Goal: Task Accomplishment & Management: Complete application form

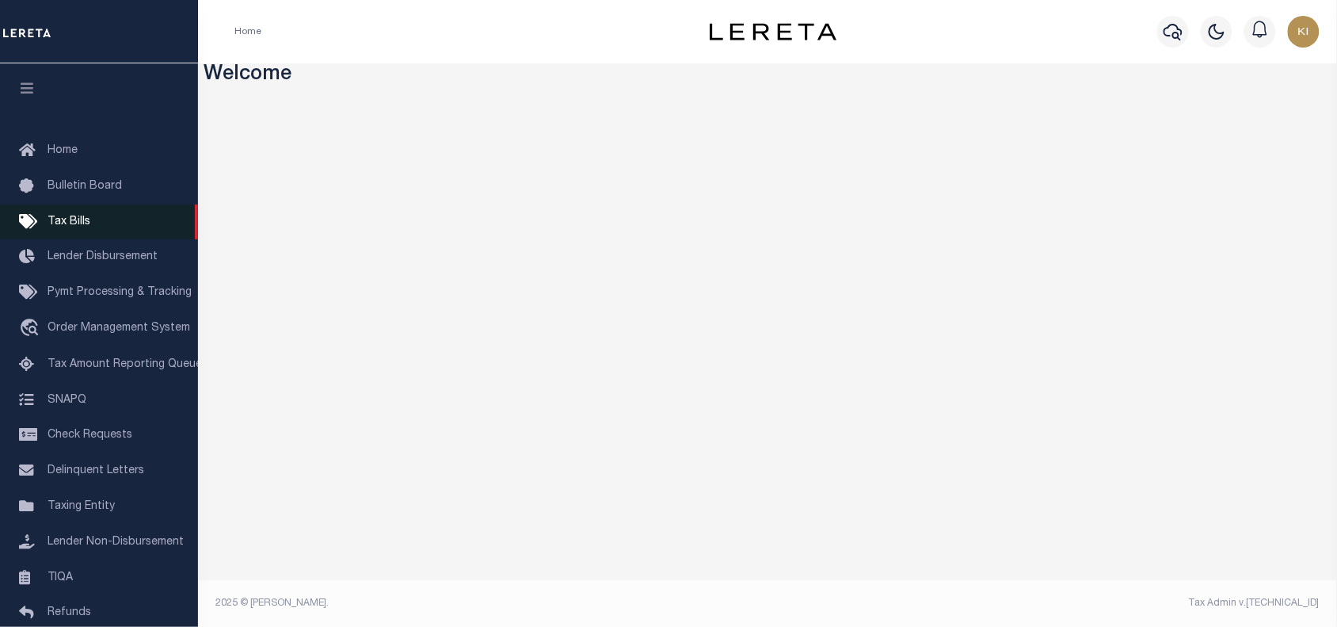
click at [76, 223] on span "Tax Bills" at bounding box center [69, 221] width 43 height 11
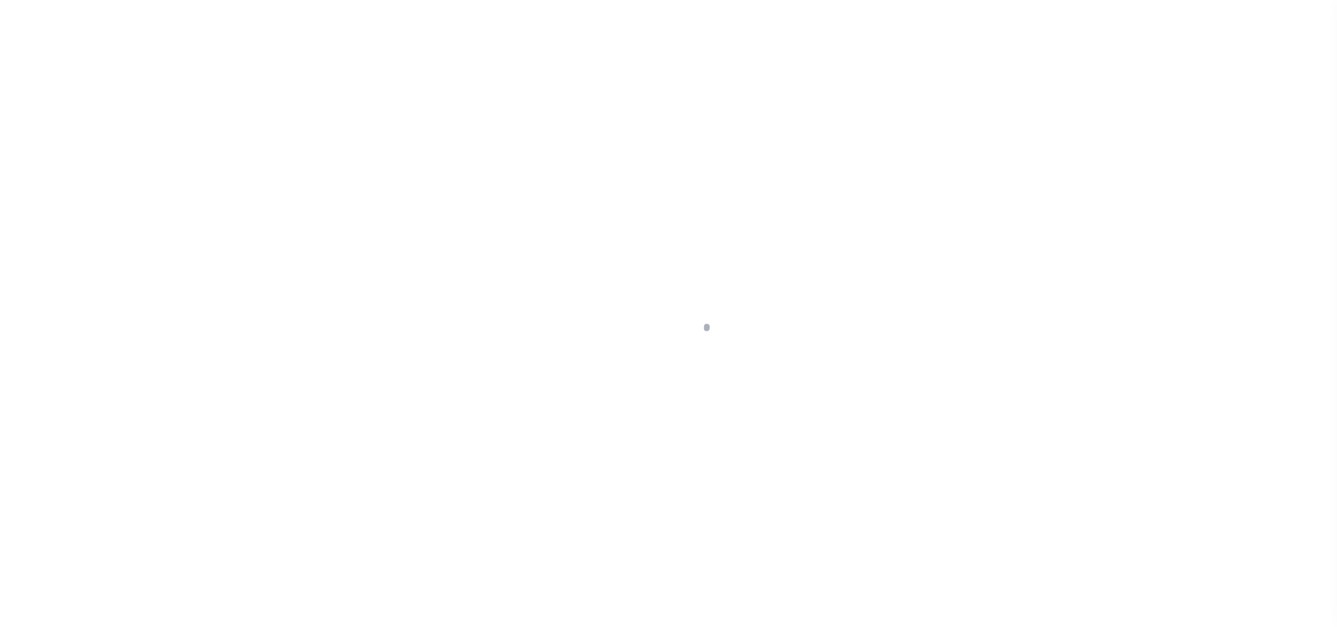
select select
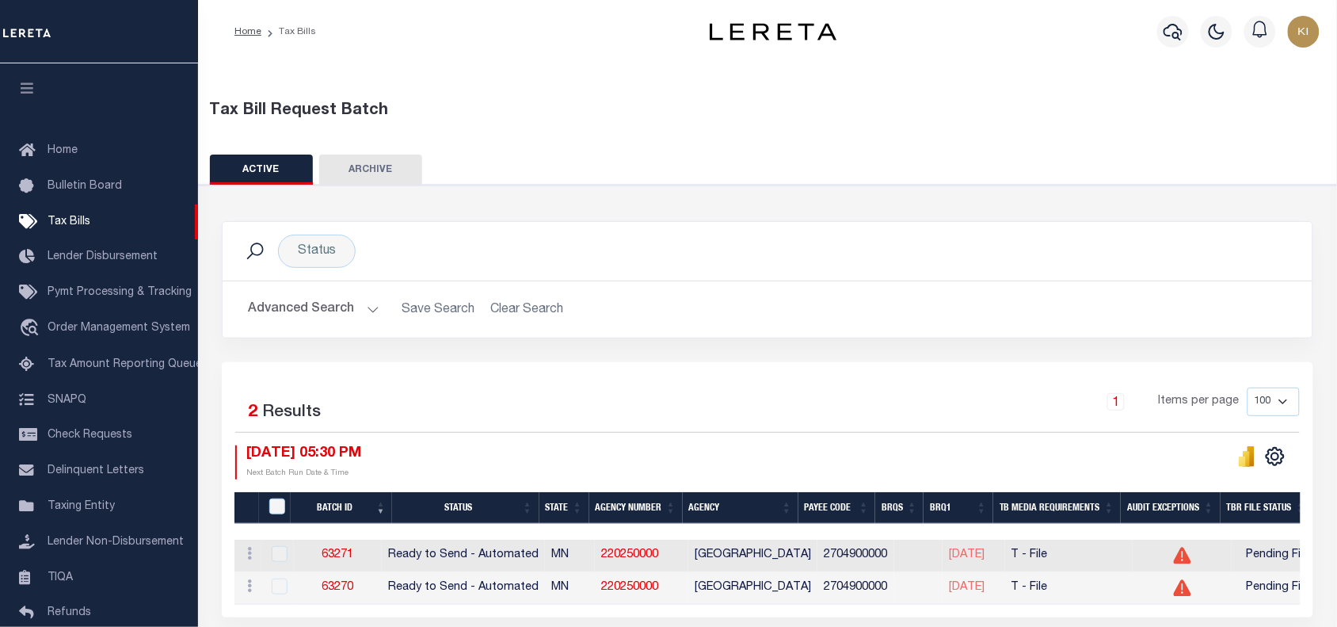
click at [367, 305] on button "Advanced Search" at bounding box center [313, 309] width 131 height 31
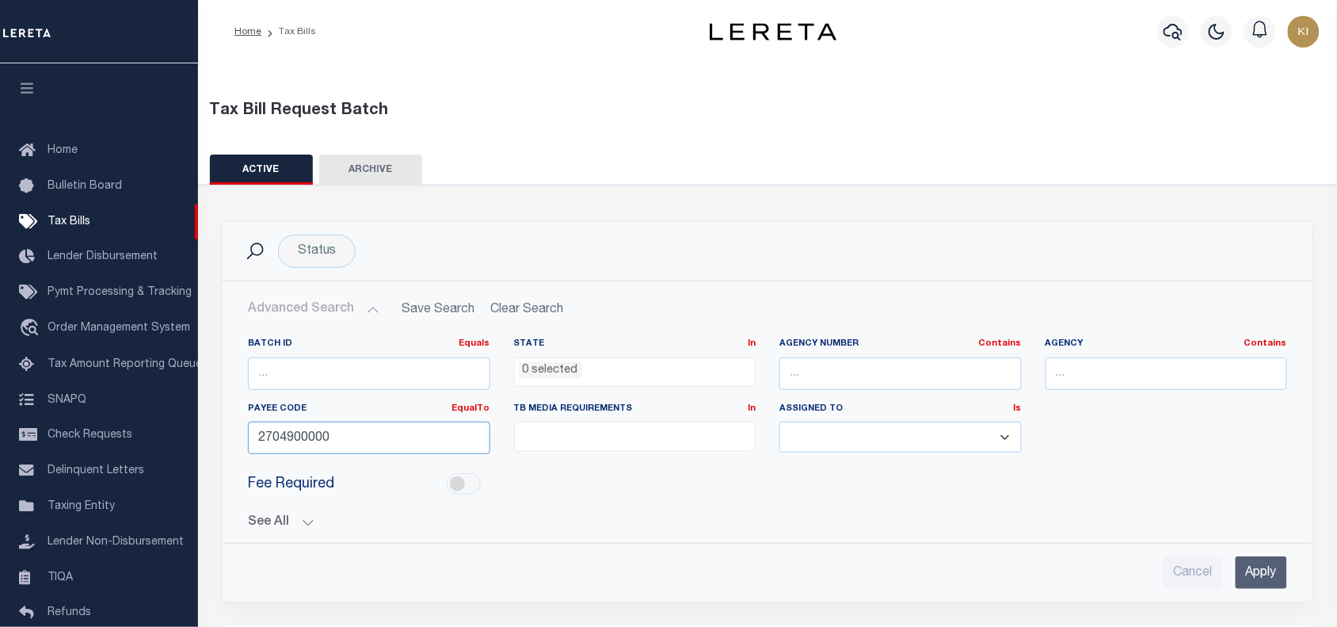
click at [294, 440] on input "2704900000" at bounding box center [369, 437] width 242 height 32
click at [820, 366] on input "text" at bounding box center [900, 373] width 242 height 32
paste input "310140102"
type input "310140102"
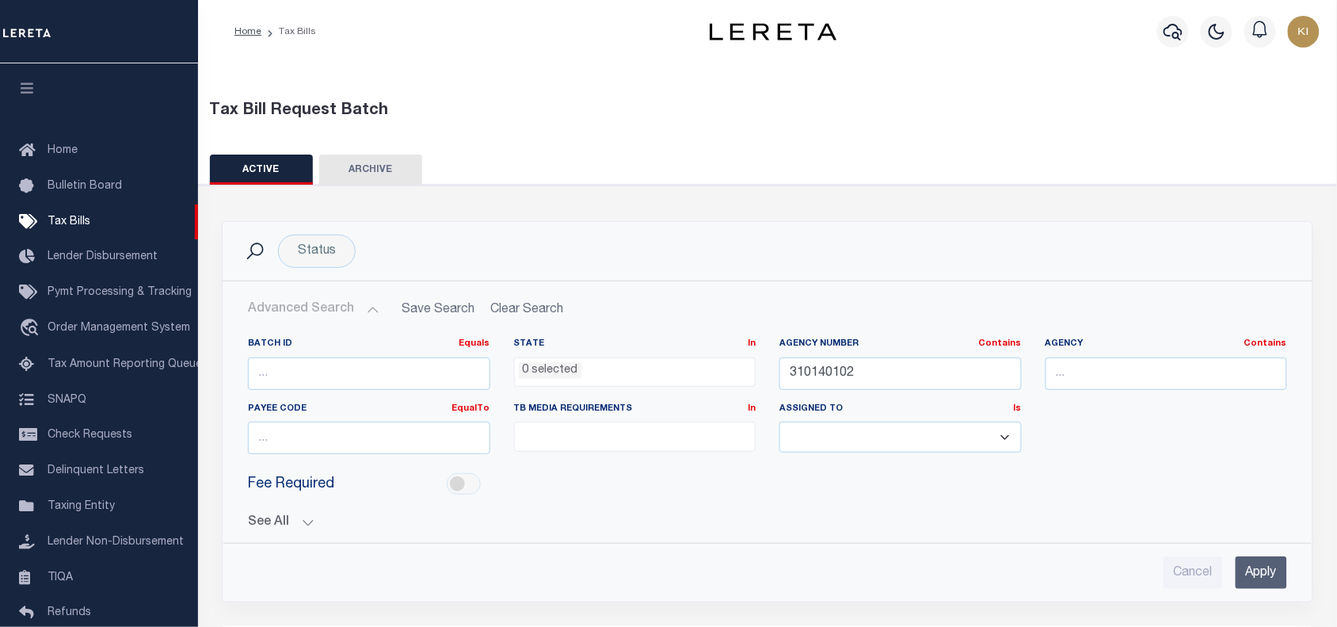
click at [1260, 567] on input "Apply" at bounding box center [1261, 572] width 51 height 32
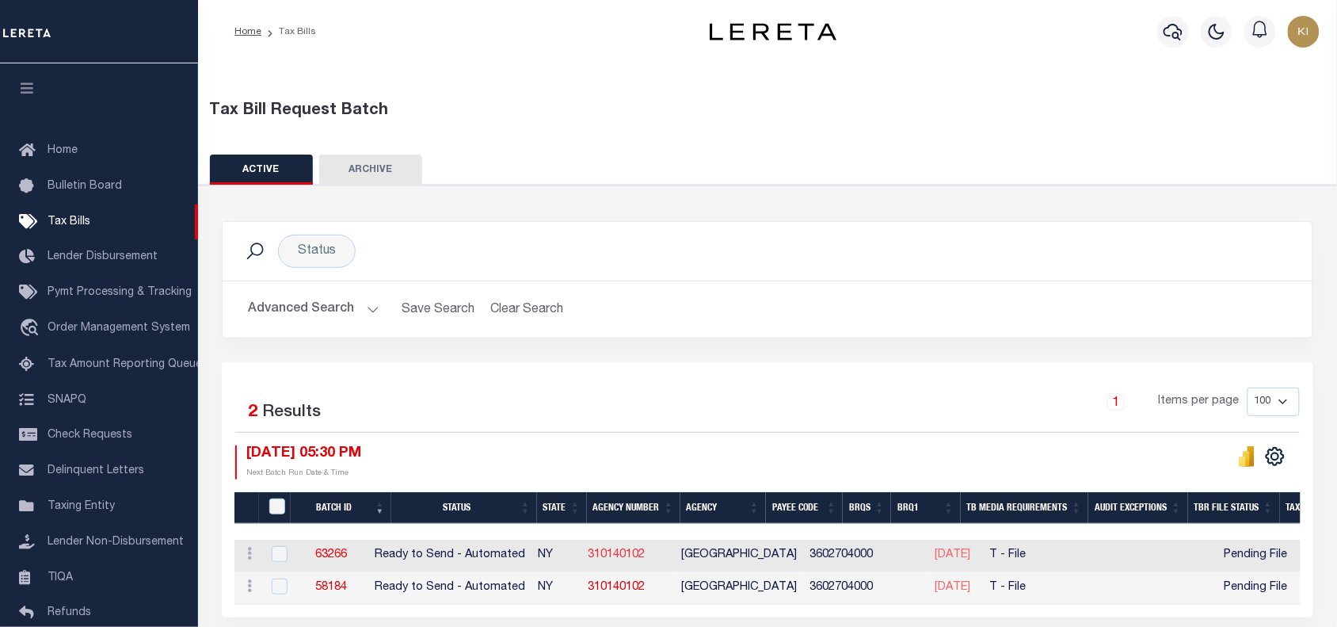
click at [644, 555] on link "310140102" at bounding box center [616, 554] width 57 height 11
checkbox input "true"
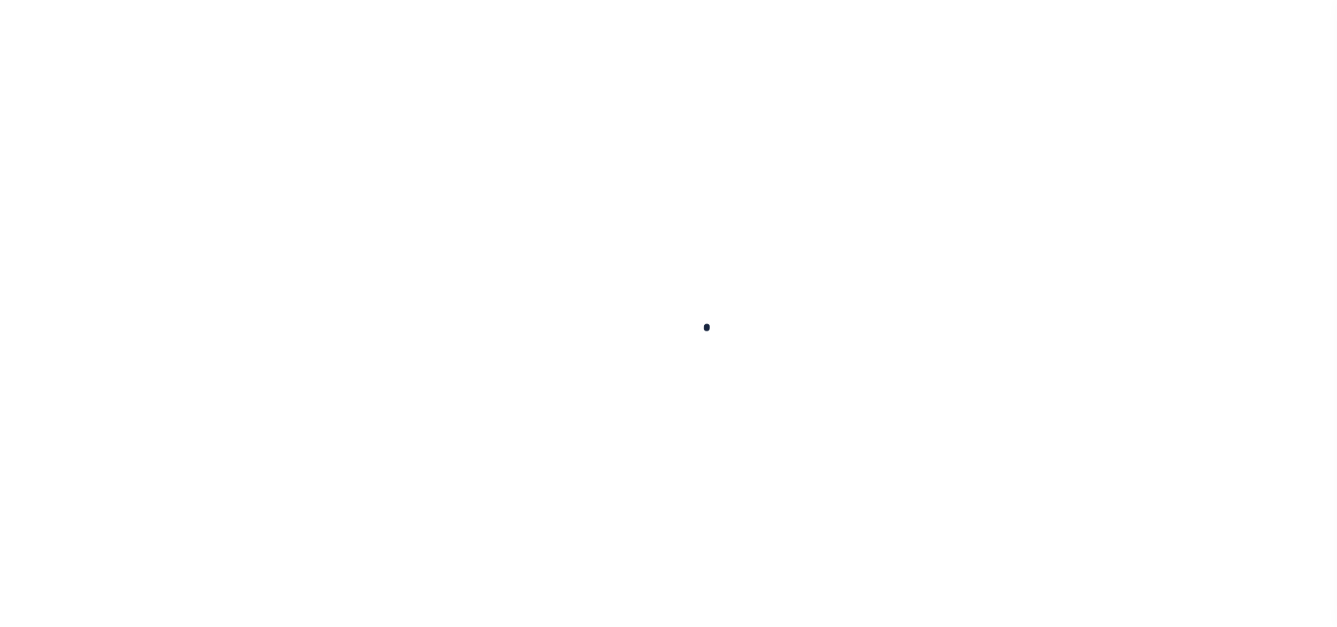
select select
checkbox input "false"
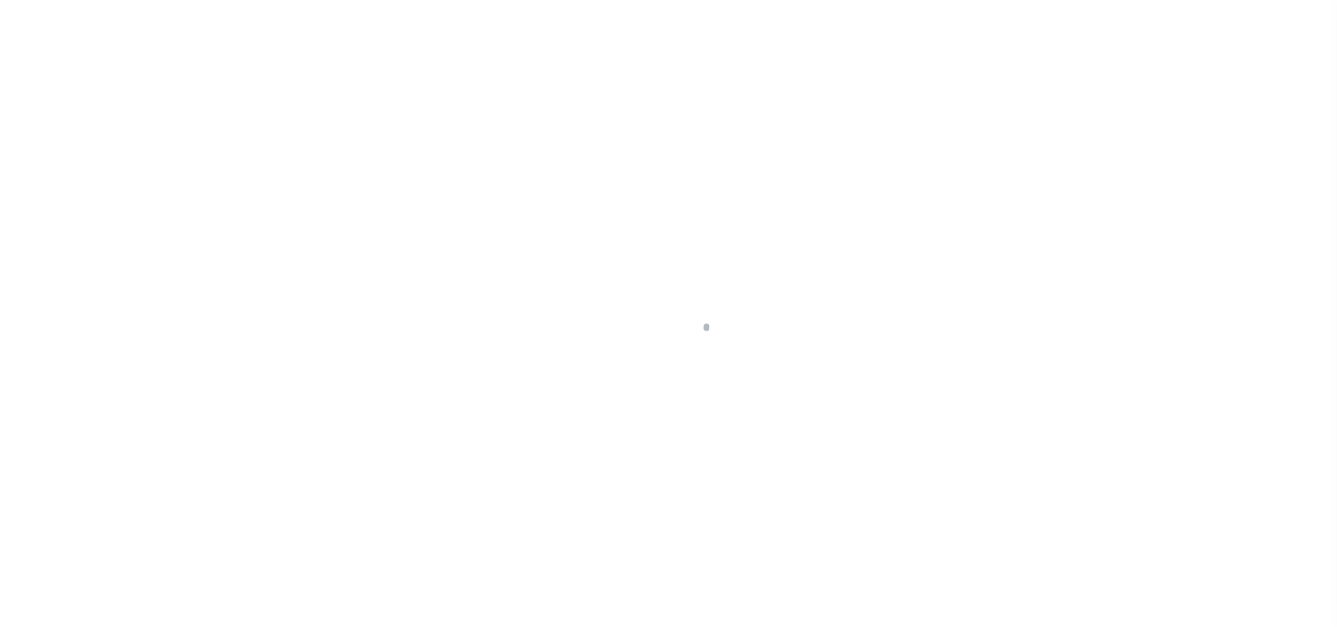
checkbox input "false"
type input "3602704000"
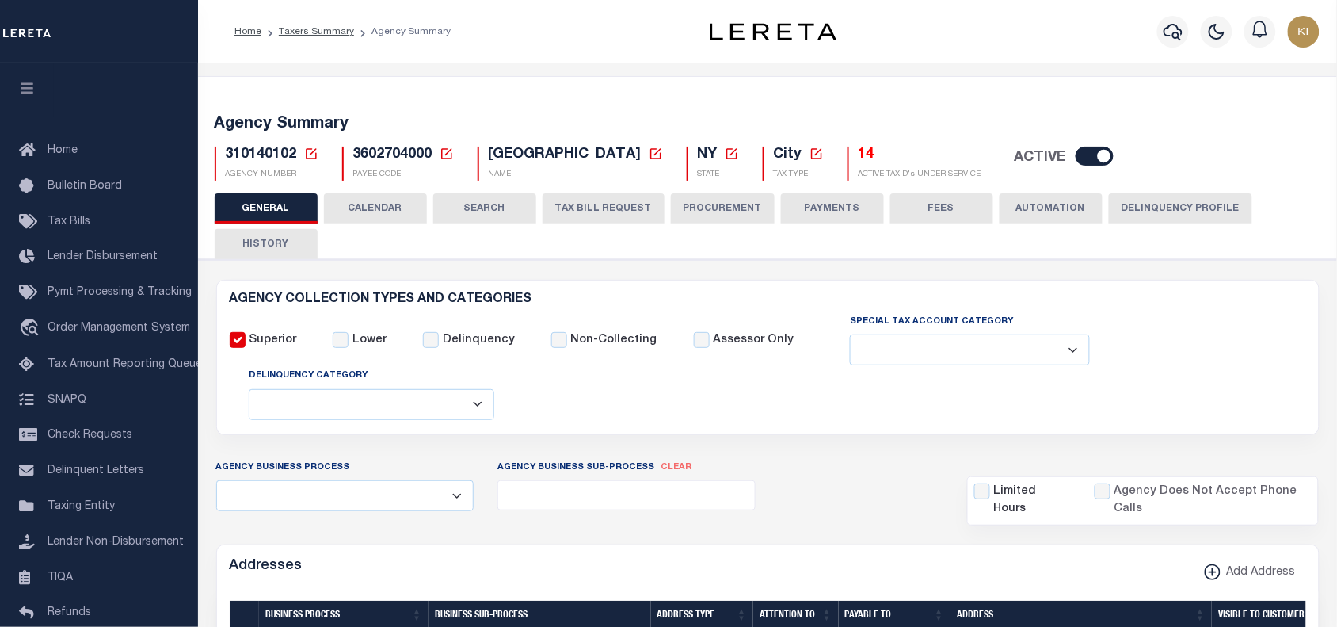
click at [604, 212] on button "TAX BILL REQUEST" at bounding box center [604, 208] width 122 height 30
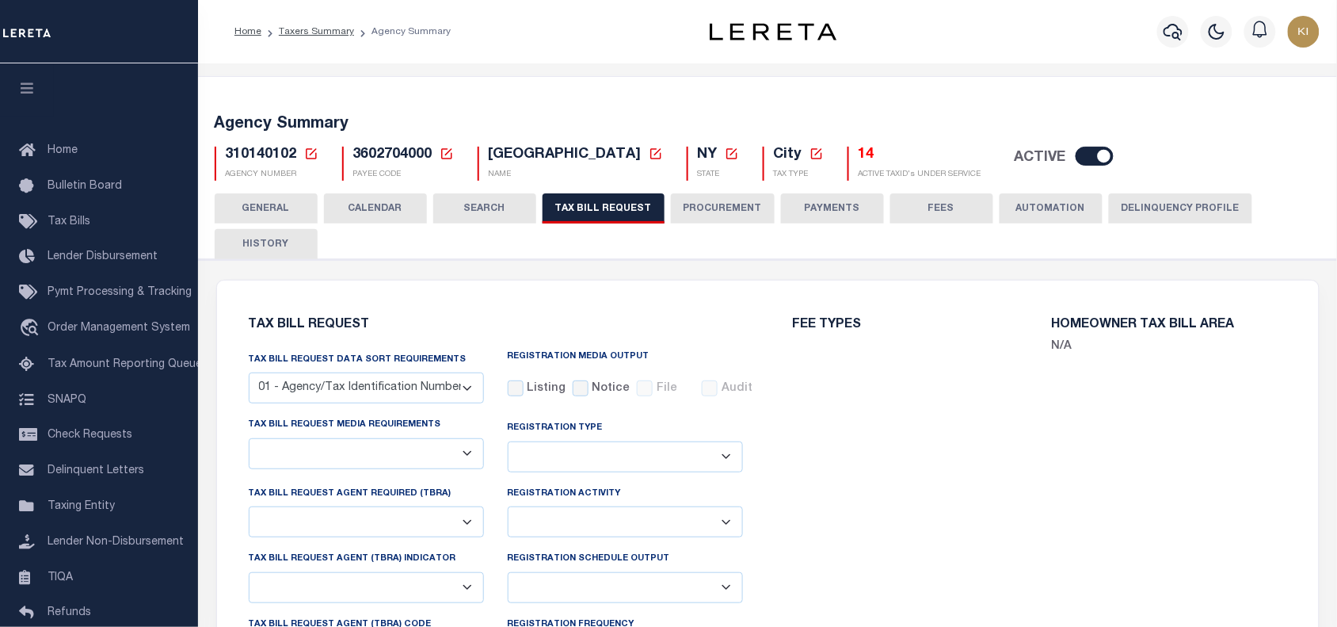
select select "22"
select select "true"
select select "13"
select select "1"
type input "L000000"
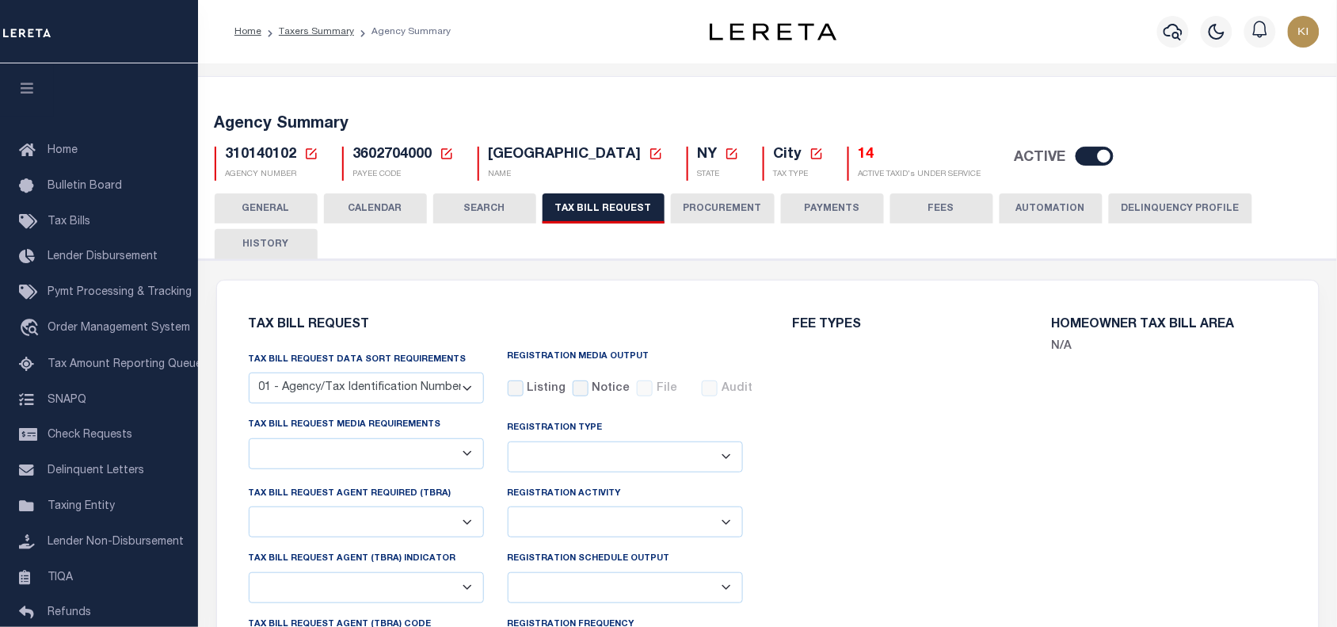
select select
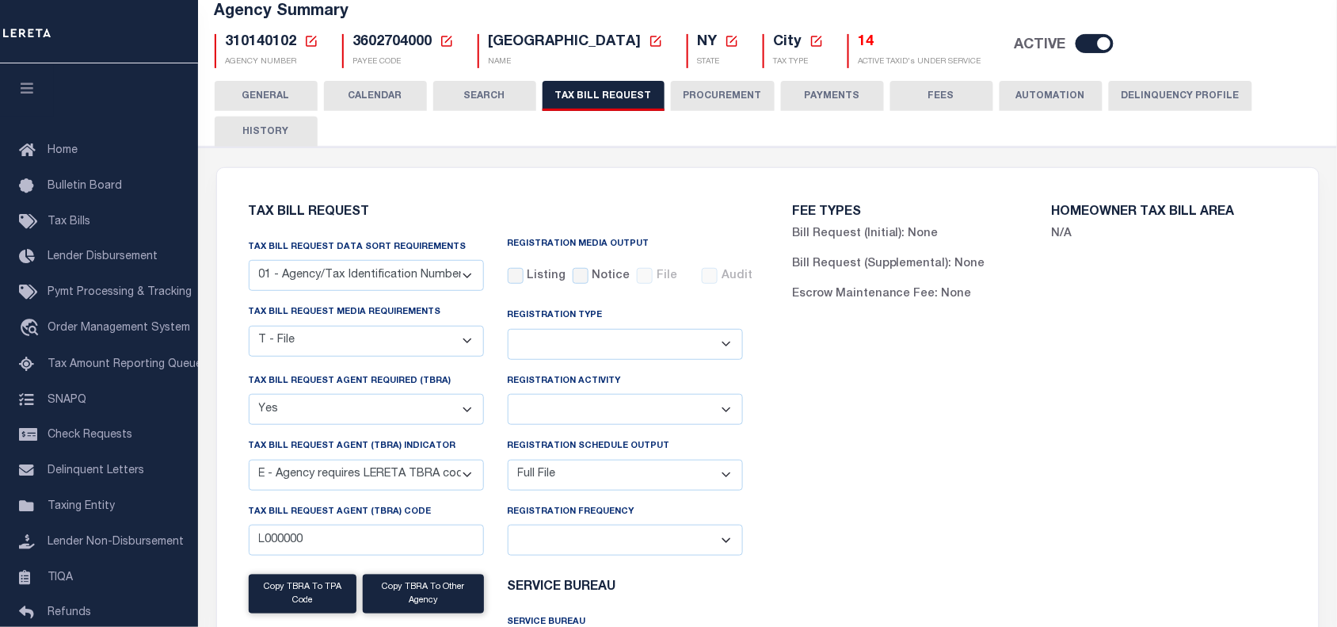
scroll to position [116, 0]
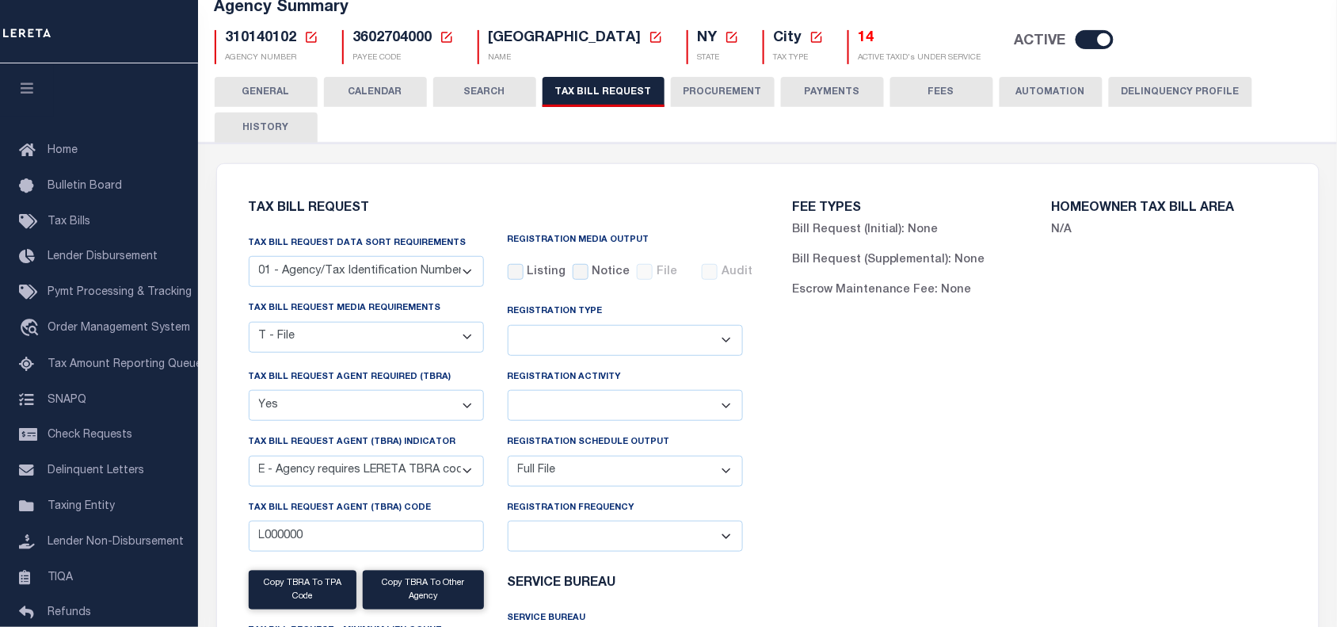
click at [260, 37] on span "310140102" at bounding box center [261, 38] width 71 height 14
copy span "310140102"
